Goal: Communication & Community: Connect with others

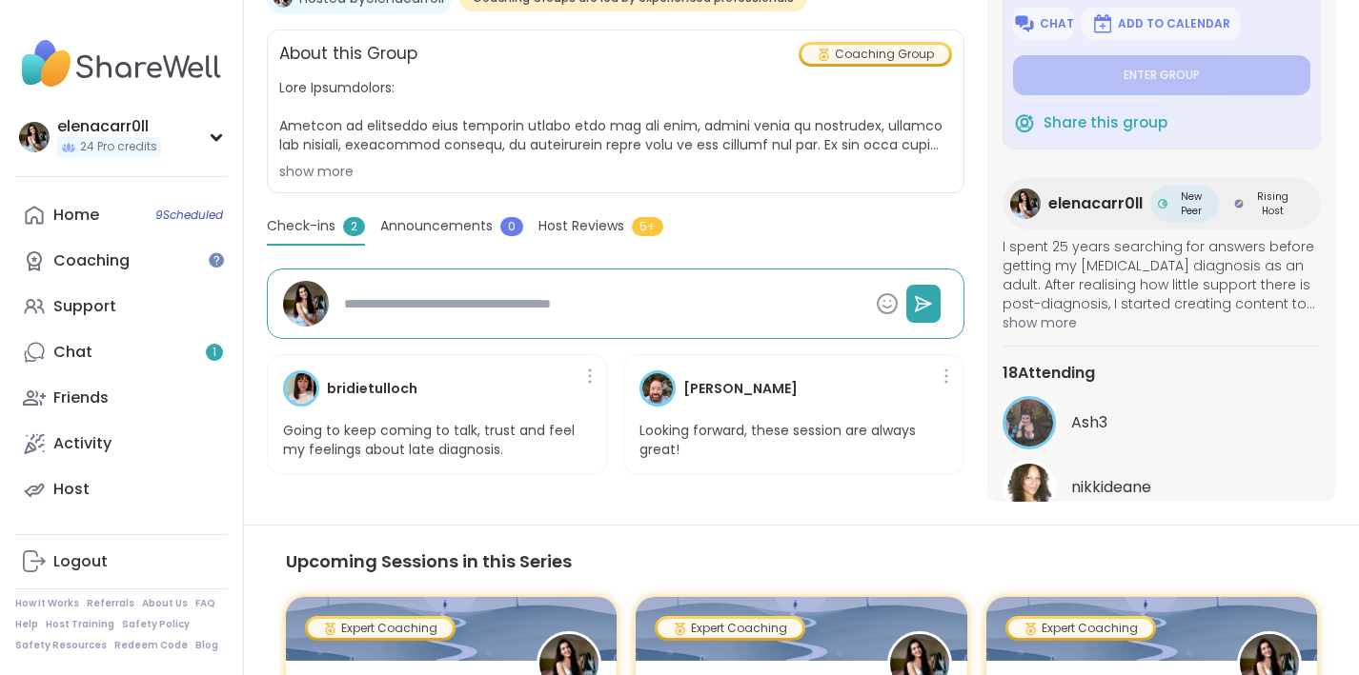
scroll to position [421, 0]
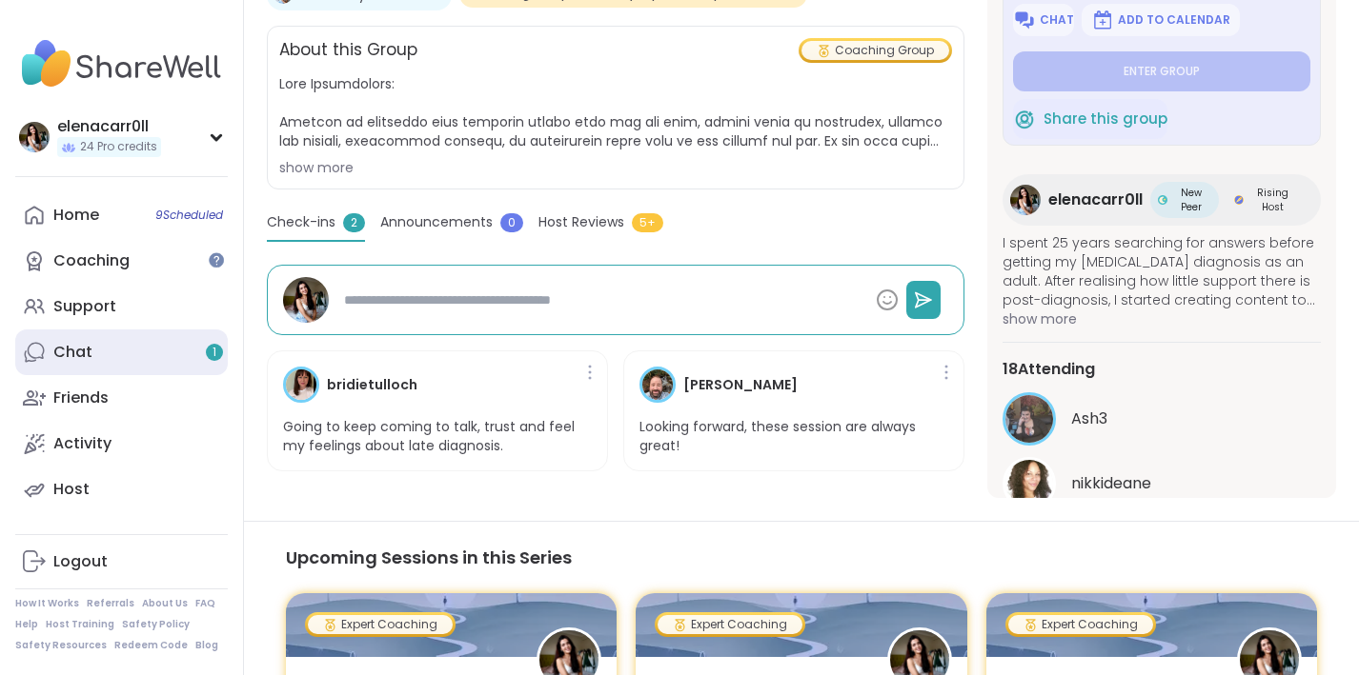
click at [113, 352] on link "Chat 1" at bounding box center [121, 353] width 212 height 46
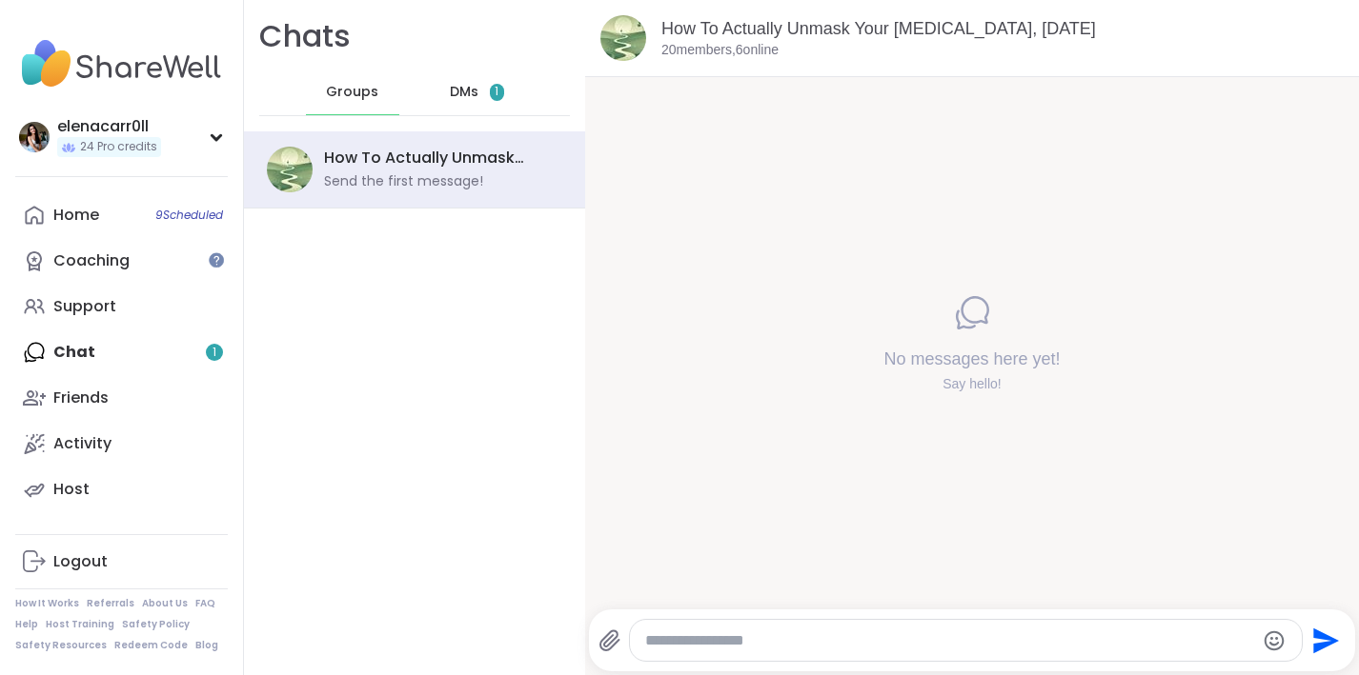
click at [513, 92] on div "DMs 1" at bounding box center [477, 93] width 93 height 46
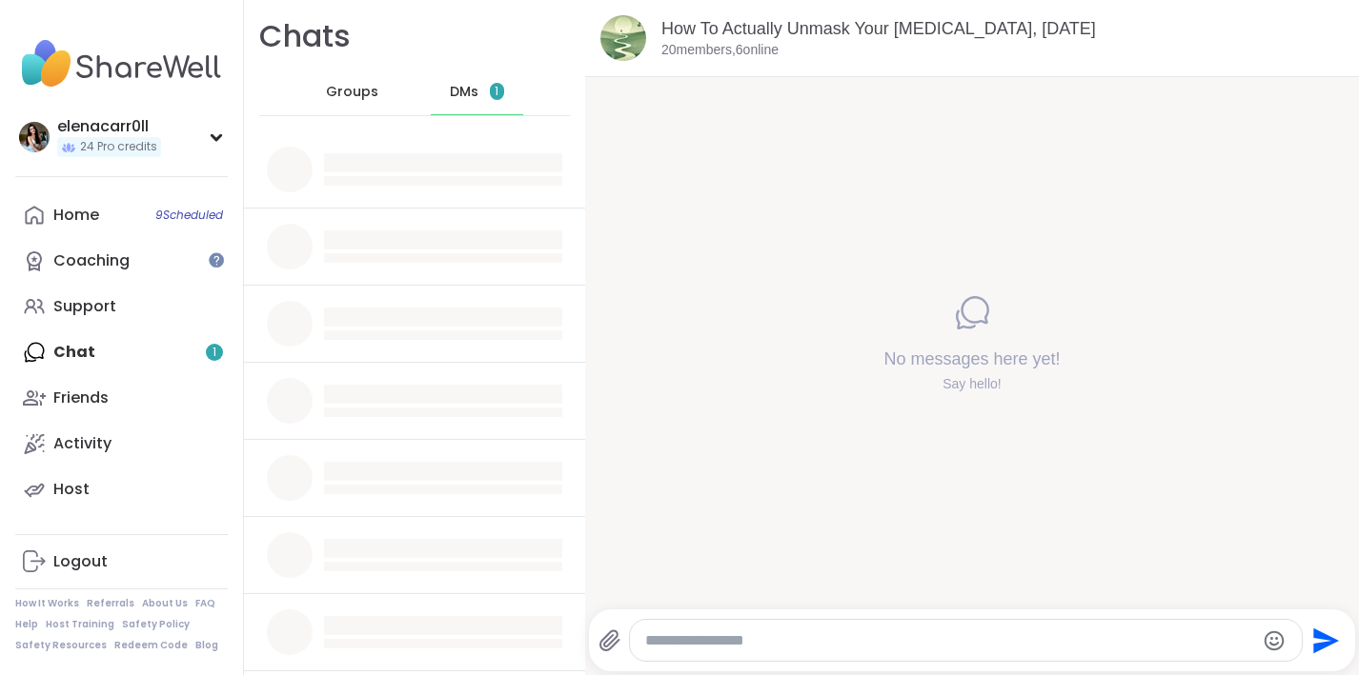
click at [460, 91] on span "DMs" at bounding box center [464, 92] width 29 height 19
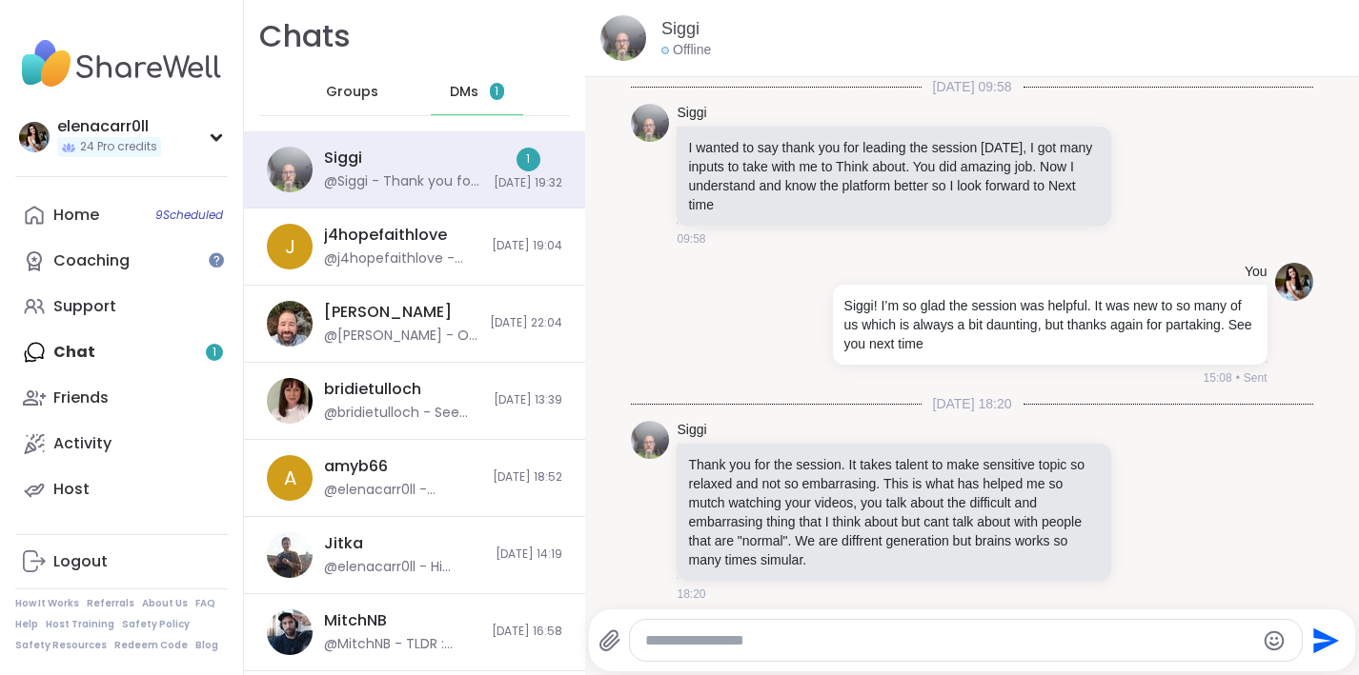
scroll to position [3370, 0]
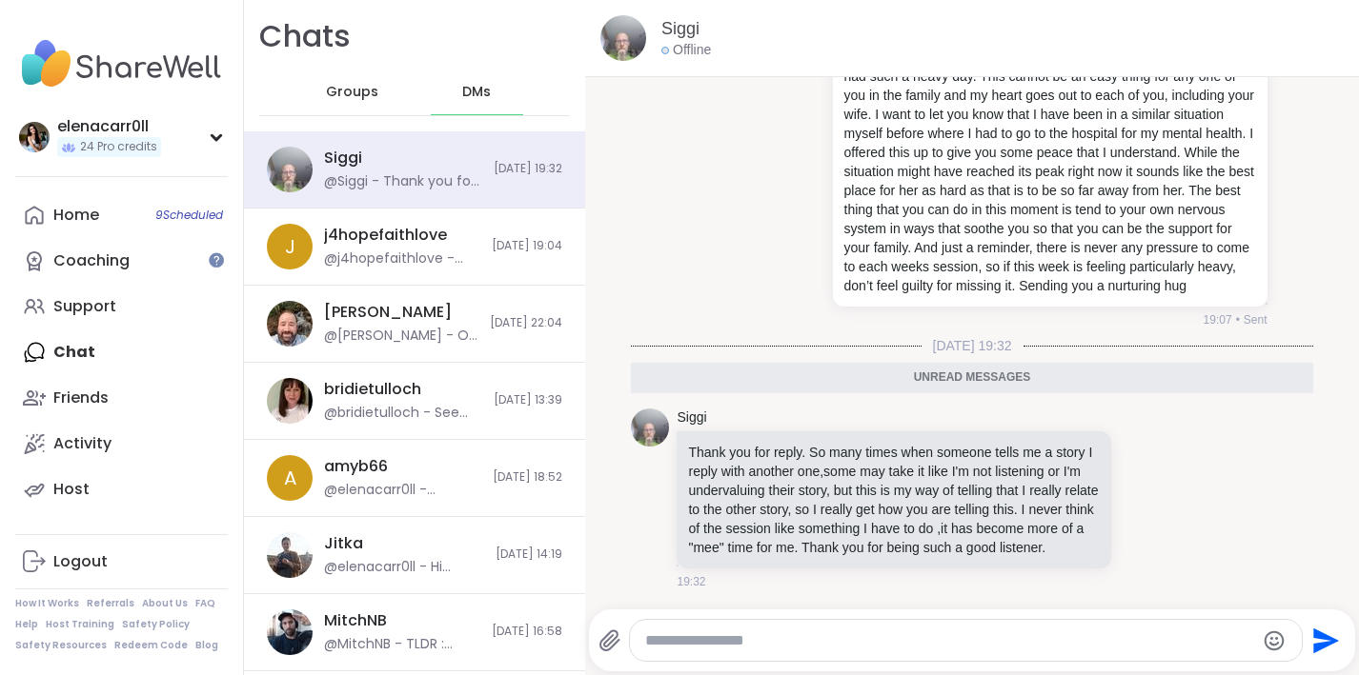
click at [703, 650] on div at bounding box center [966, 640] width 672 height 41
click at [701, 643] on textarea "Type your message" at bounding box center [949, 641] width 609 height 19
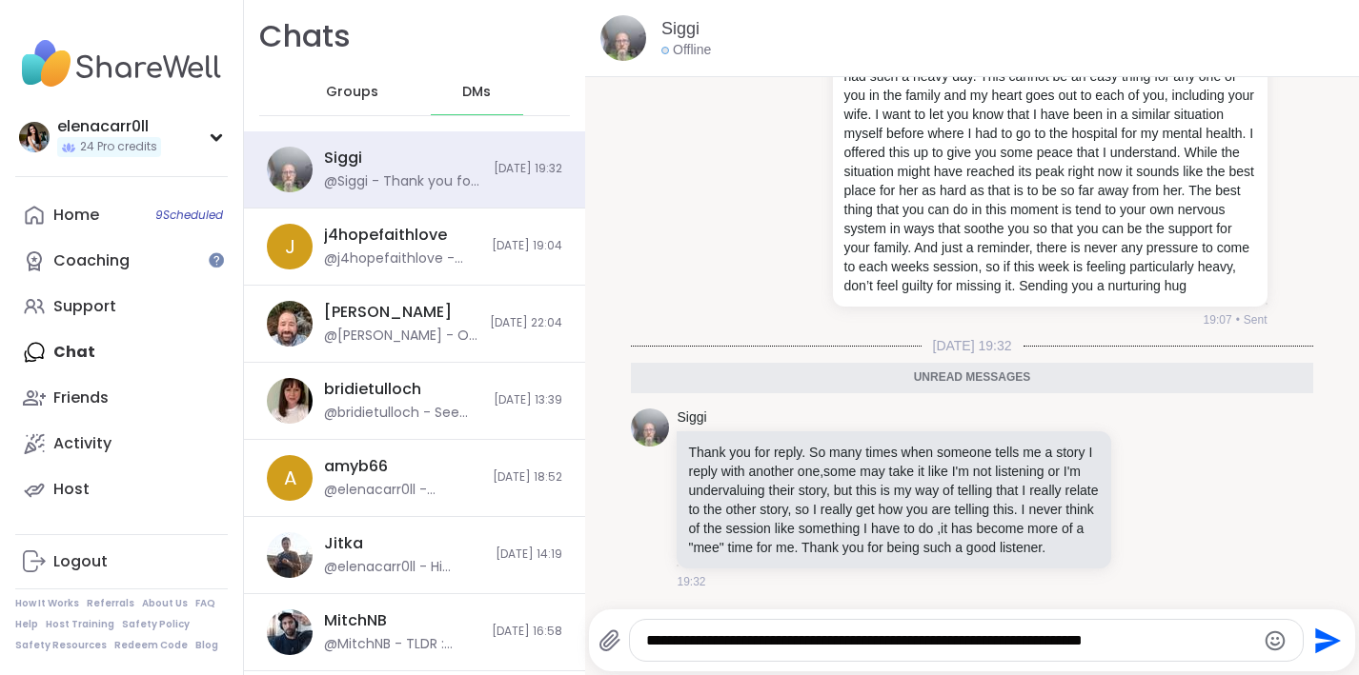
type textarea "**********"
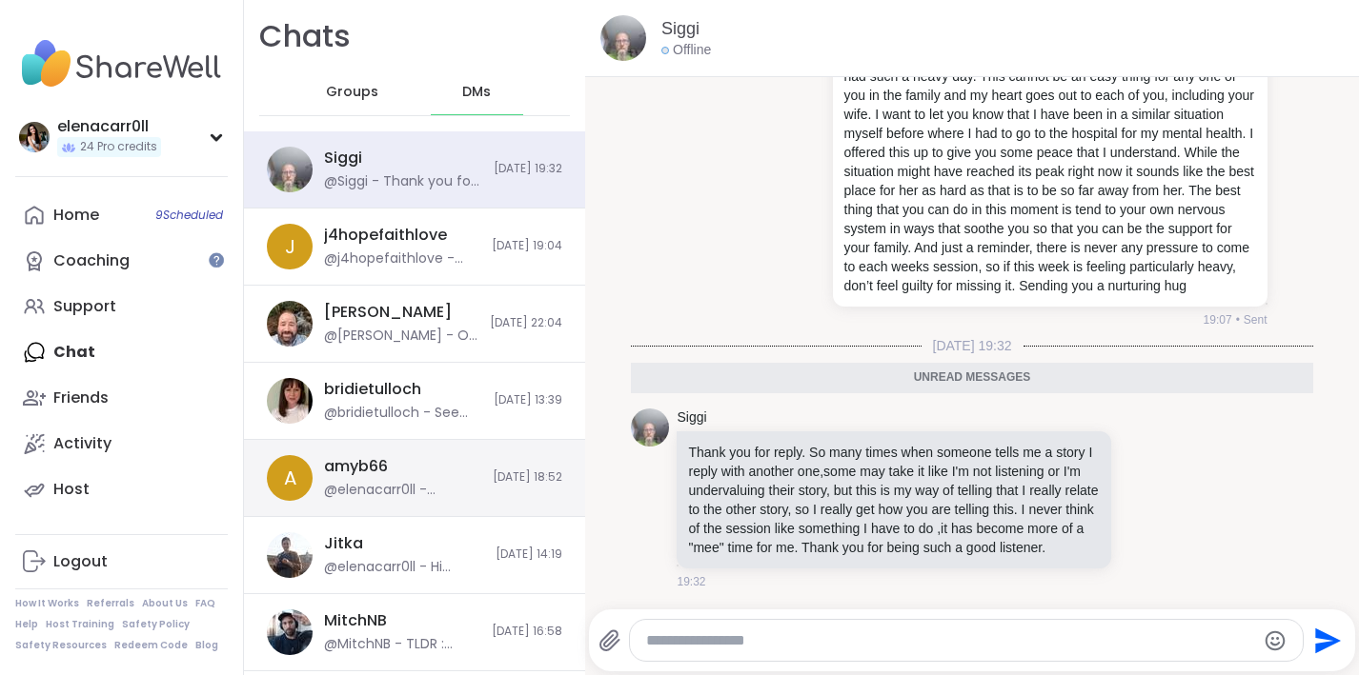
scroll to position [3464, 0]
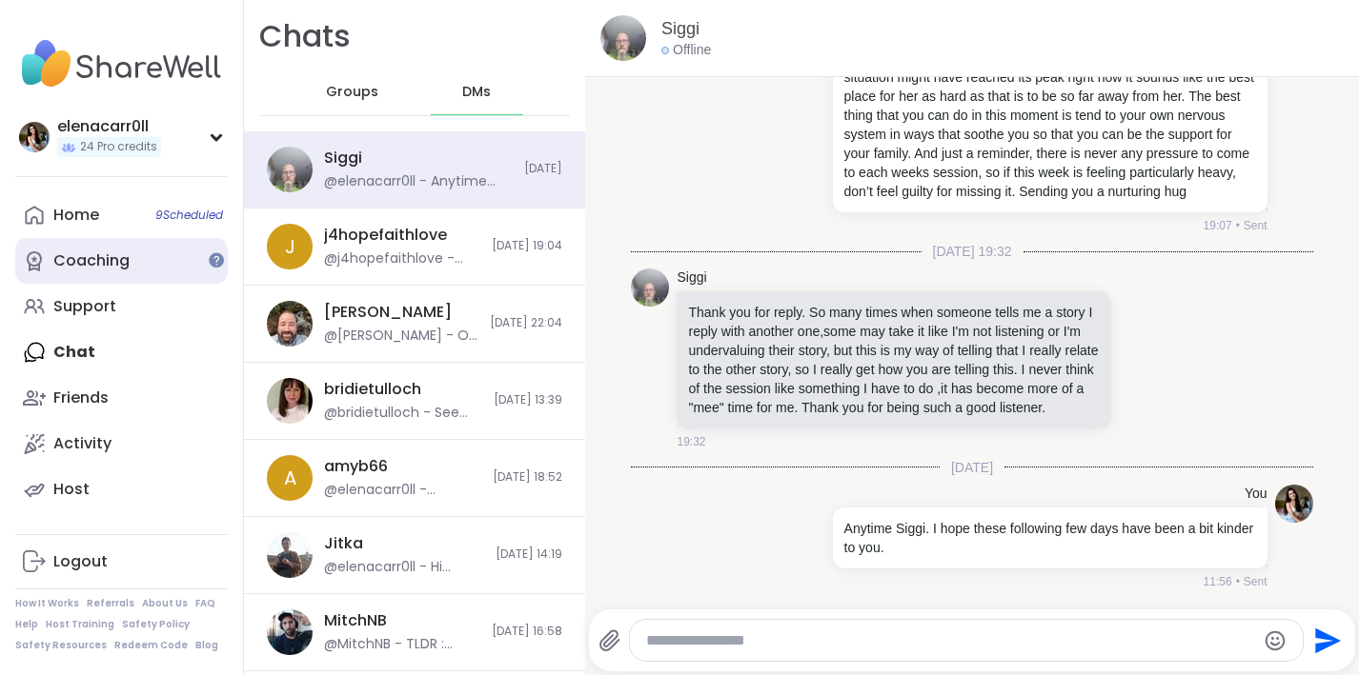
click at [181, 252] on link "Coaching" at bounding box center [121, 261] width 212 height 46
